Goal: Task Accomplishment & Management: Complete application form

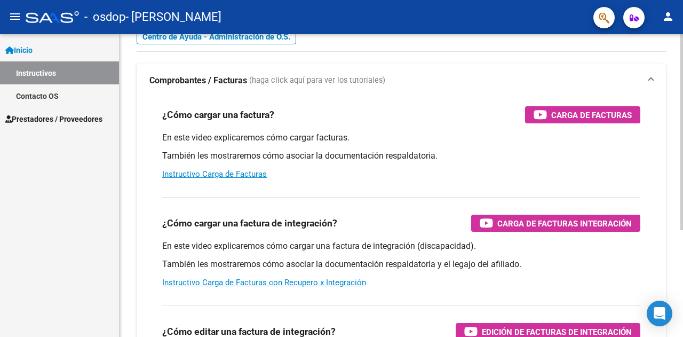
scroll to position [54, 0]
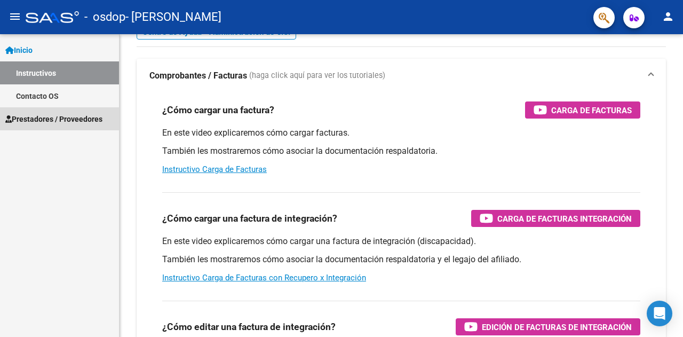
click at [44, 119] on span "Prestadores / Proveedores" at bounding box center [53, 119] width 97 height 12
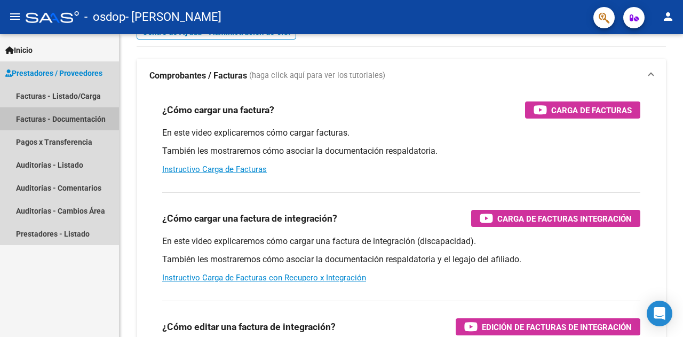
click at [75, 118] on link "Facturas - Documentación" at bounding box center [59, 118] width 119 height 23
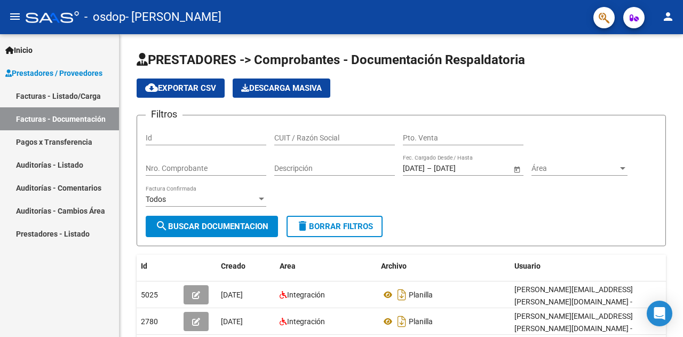
click at [90, 98] on link "Facturas - Listado/Carga" at bounding box center [59, 95] width 119 height 23
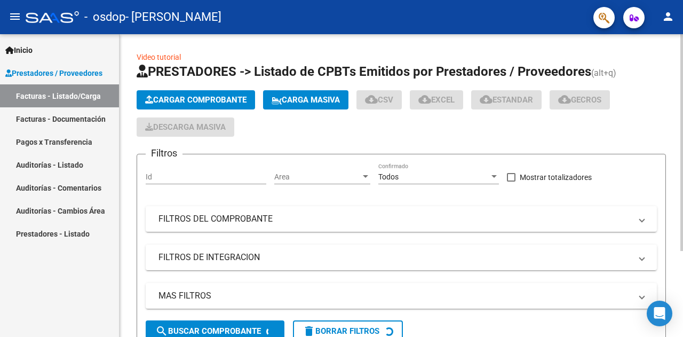
click at [222, 91] on button "Cargar Comprobante" at bounding box center [196, 99] width 118 height 19
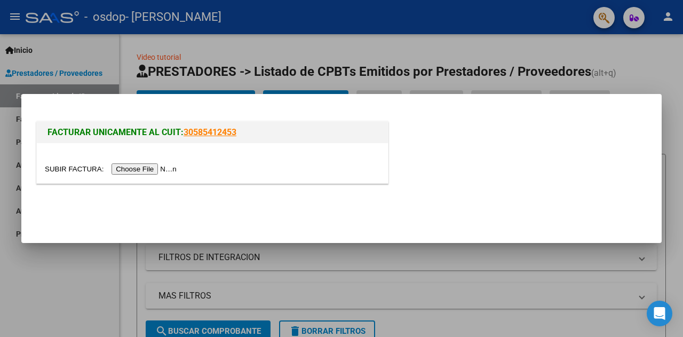
click at [164, 169] on input "file" at bounding box center [112, 168] width 135 height 11
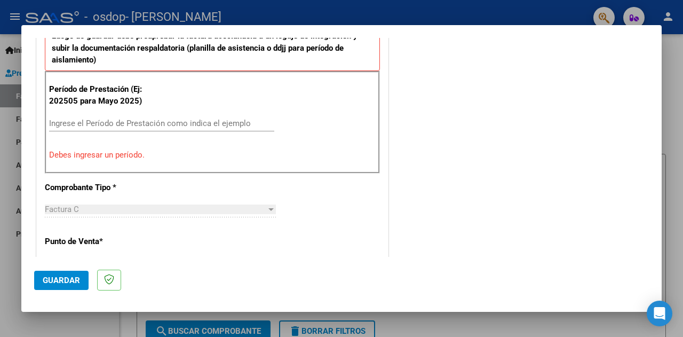
scroll to position [311, 0]
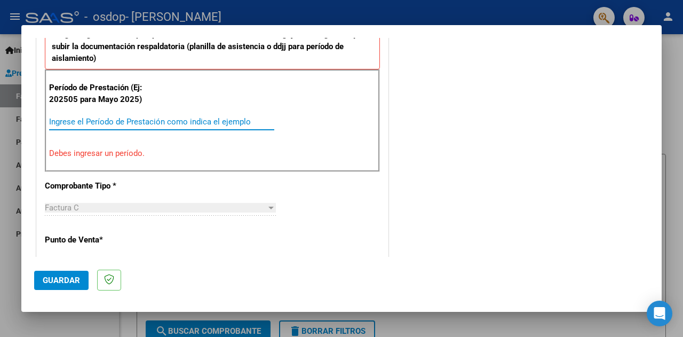
click at [58, 123] on input "Ingrese el Período de Prestación como indica el ejemplo" at bounding box center [161, 122] width 225 height 10
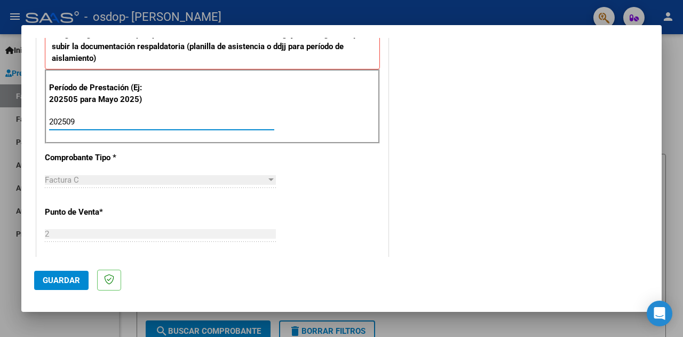
type input "202509"
click at [229, 151] on div "CUIT * 27-27909377-7 Ingresar CUIT ANALISIS PRESTADOR [PERSON_NAME] [PERSON_NAM…" at bounding box center [212, 274] width 351 height 827
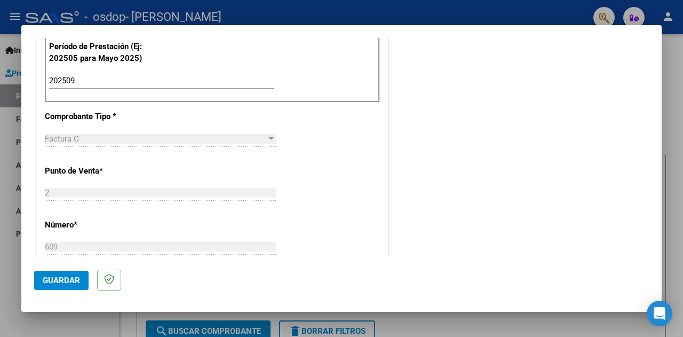
scroll to position [353, 0]
click at [194, 138] on div "Factura C" at bounding box center [155, 138] width 221 height 10
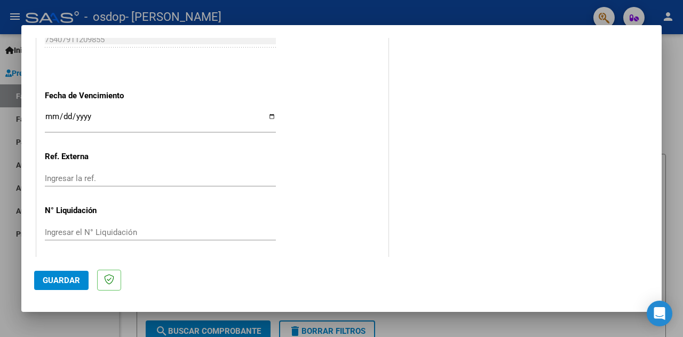
scroll to position [741, 0]
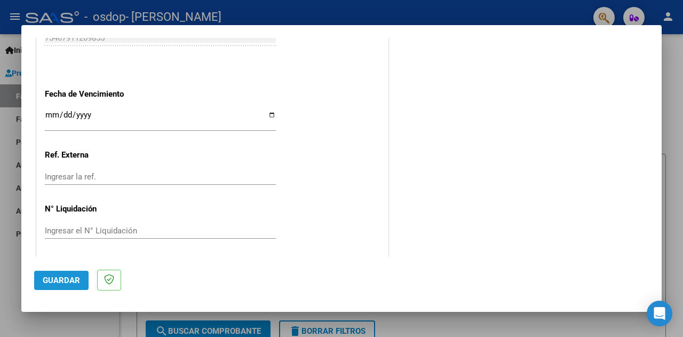
click at [63, 284] on button "Guardar" at bounding box center [61, 279] width 54 height 19
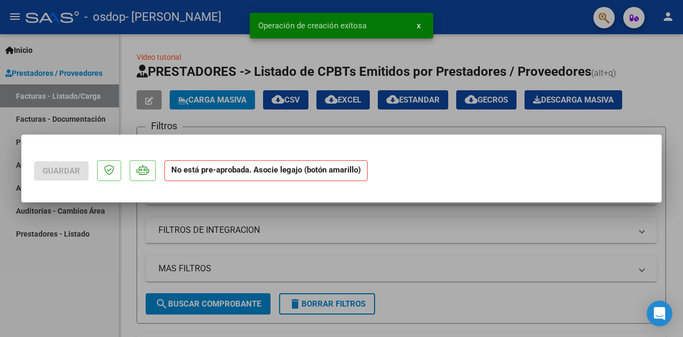
scroll to position [0, 0]
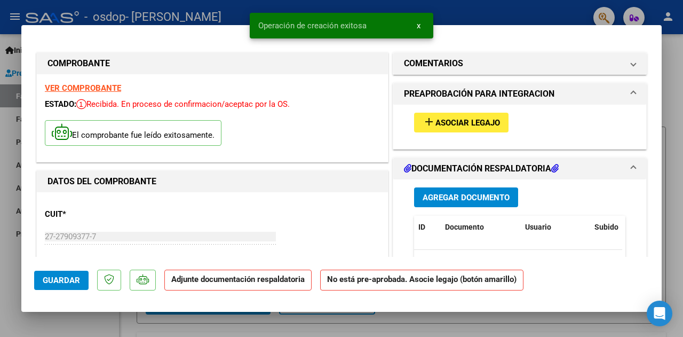
click at [470, 121] on span "Asociar Legajo" at bounding box center [467, 123] width 65 height 10
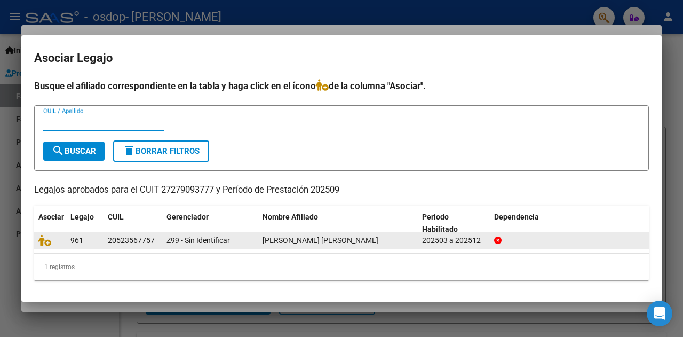
click at [130, 245] on div "20523567757" at bounding box center [131, 240] width 47 height 12
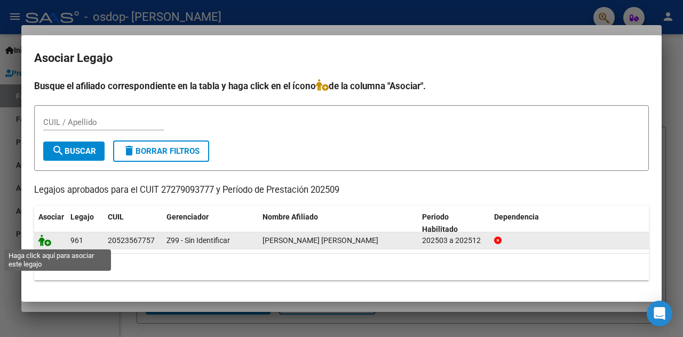
click at [44, 244] on icon at bounding box center [44, 240] width 13 height 12
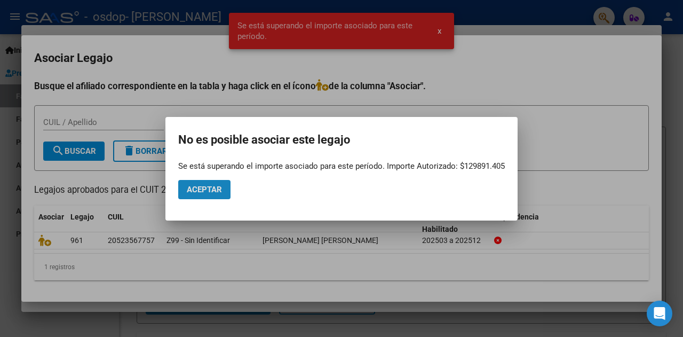
click at [214, 193] on span "Aceptar" at bounding box center [204, 190] width 35 height 10
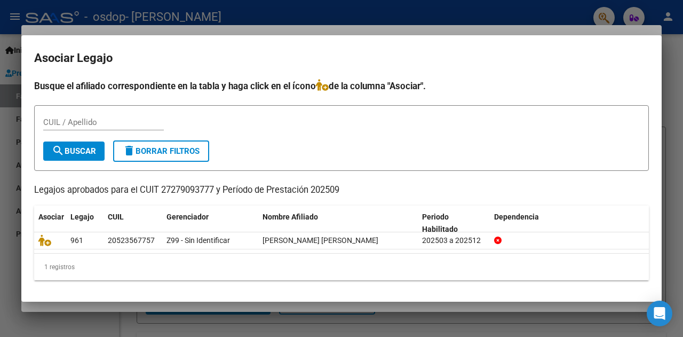
click at [396, 23] on div at bounding box center [341, 168] width 683 height 337
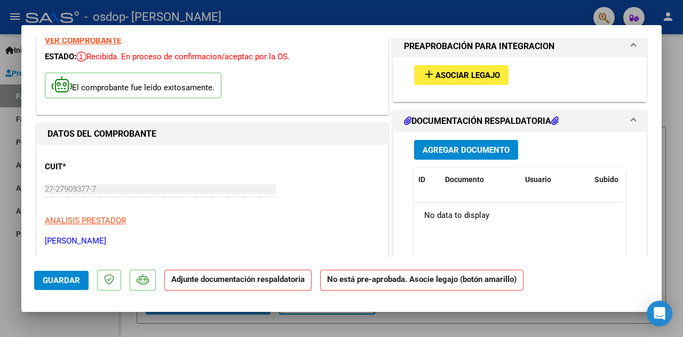
scroll to position [46, 0]
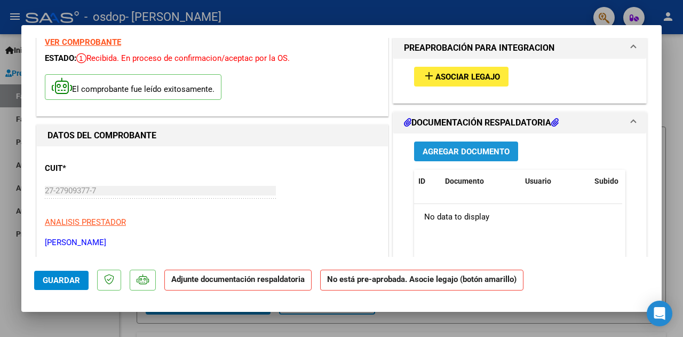
click at [467, 144] on button "Agregar Documento" at bounding box center [466, 151] width 104 height 20
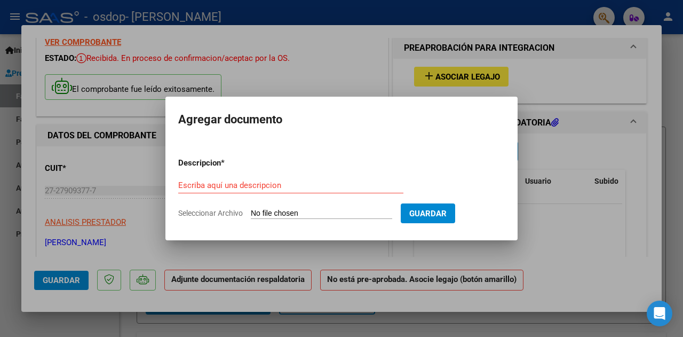
click at [542, 229] on div at bounding box center [341, 168] width 683 height 337
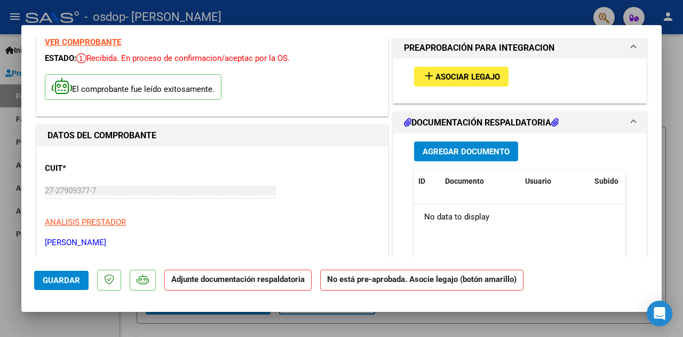
click at [555, 121] on icon at bounding box center [554, 122] width 7 height 9
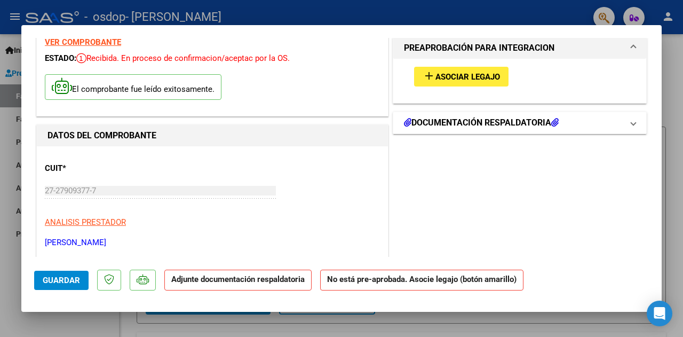
click at [555, 121] on icon at bounding box center [554, 122] width 7 height 9
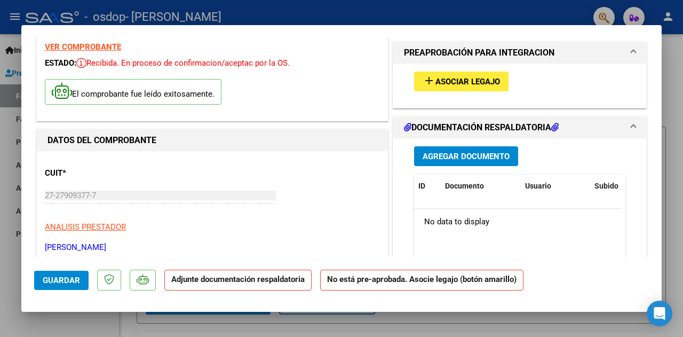
scroll to position [41, 0]
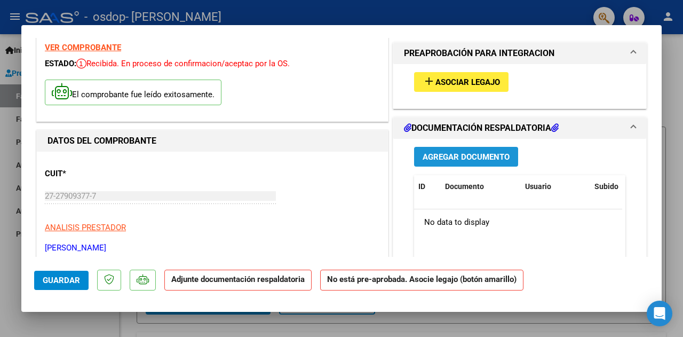
click at [478, 154] on span "Agregar Documento" at bounding box center [465, 157] width 87 height 10
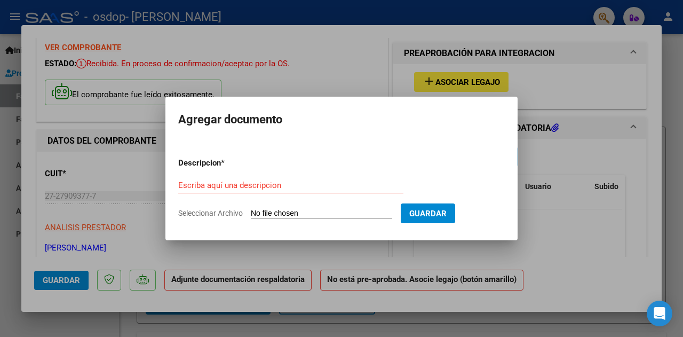
click at [311, 213] on input "Seleccionar Archivo" at bounding box center [321, 214] width 141 height 10
type input "C:\fakepath\Planilla de asistencia [DATE] [PERSON_NAME].pdf"
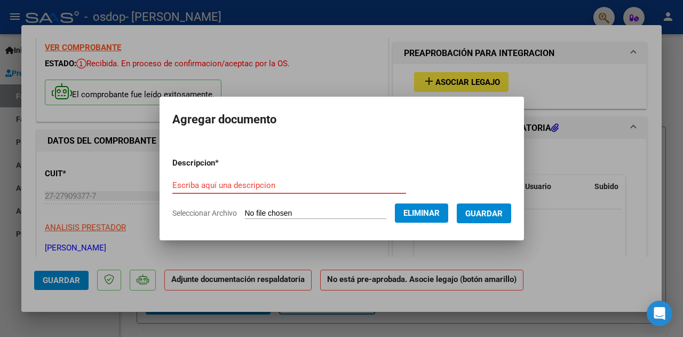
click at [183, 187] on input "Escriba aquí una descripcion" at bounding box center [289, 185] width 234 height 10
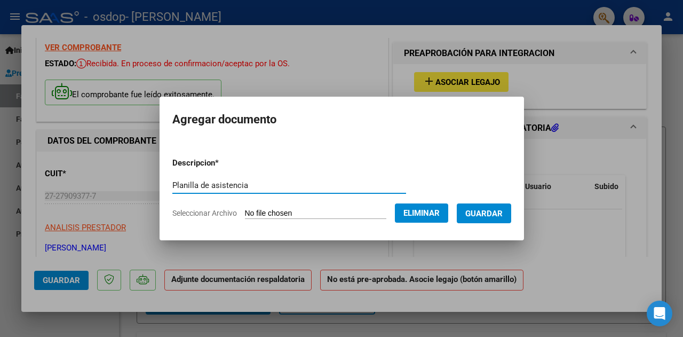
type input "Planilla de asistencia"
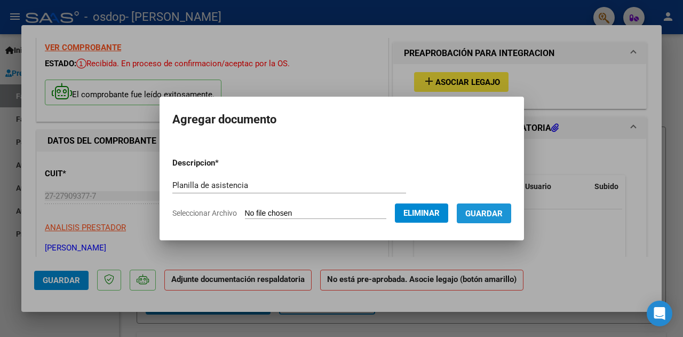
click at [490, 213] on span "Guardar" at bounding box center [483, 214] width 37 height 10
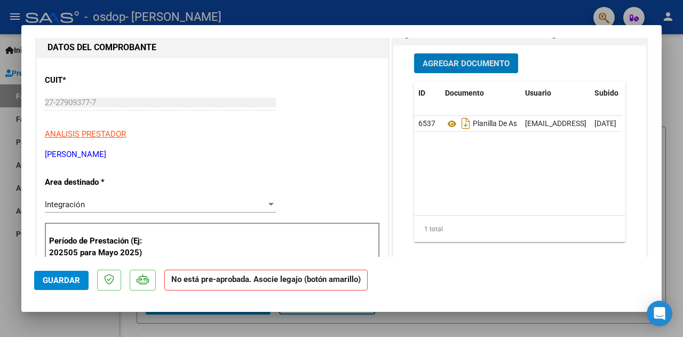
scroll to position [75, 0]
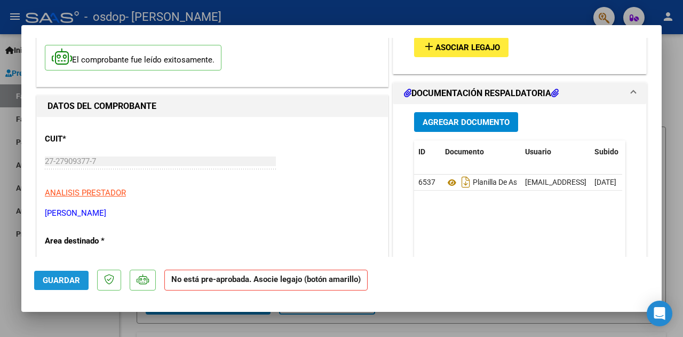
click at [58, 282] on span "Guardar" at bounding box center [61, 280] width 37 height 10
